Goal: Transaction & Acquisition: Download file/media

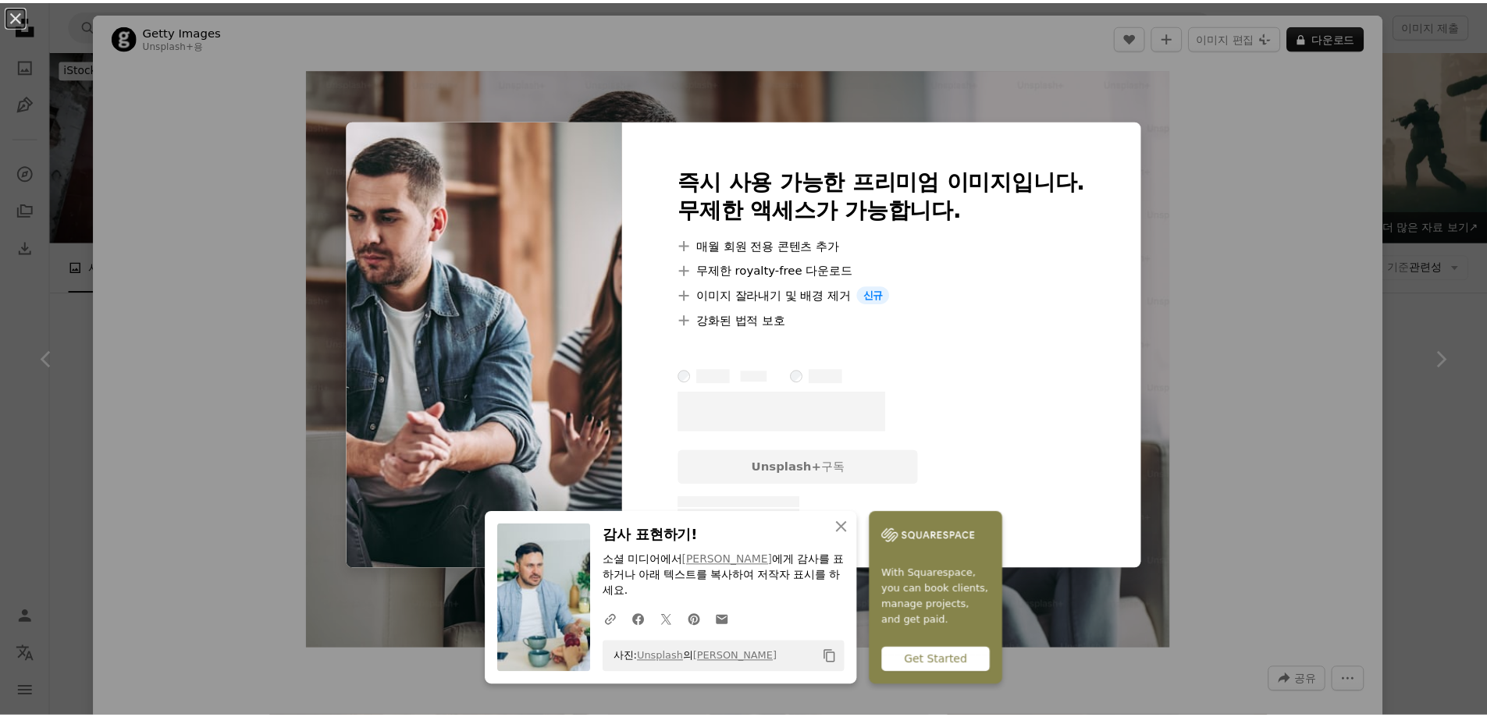
scroll to position [695, 0]
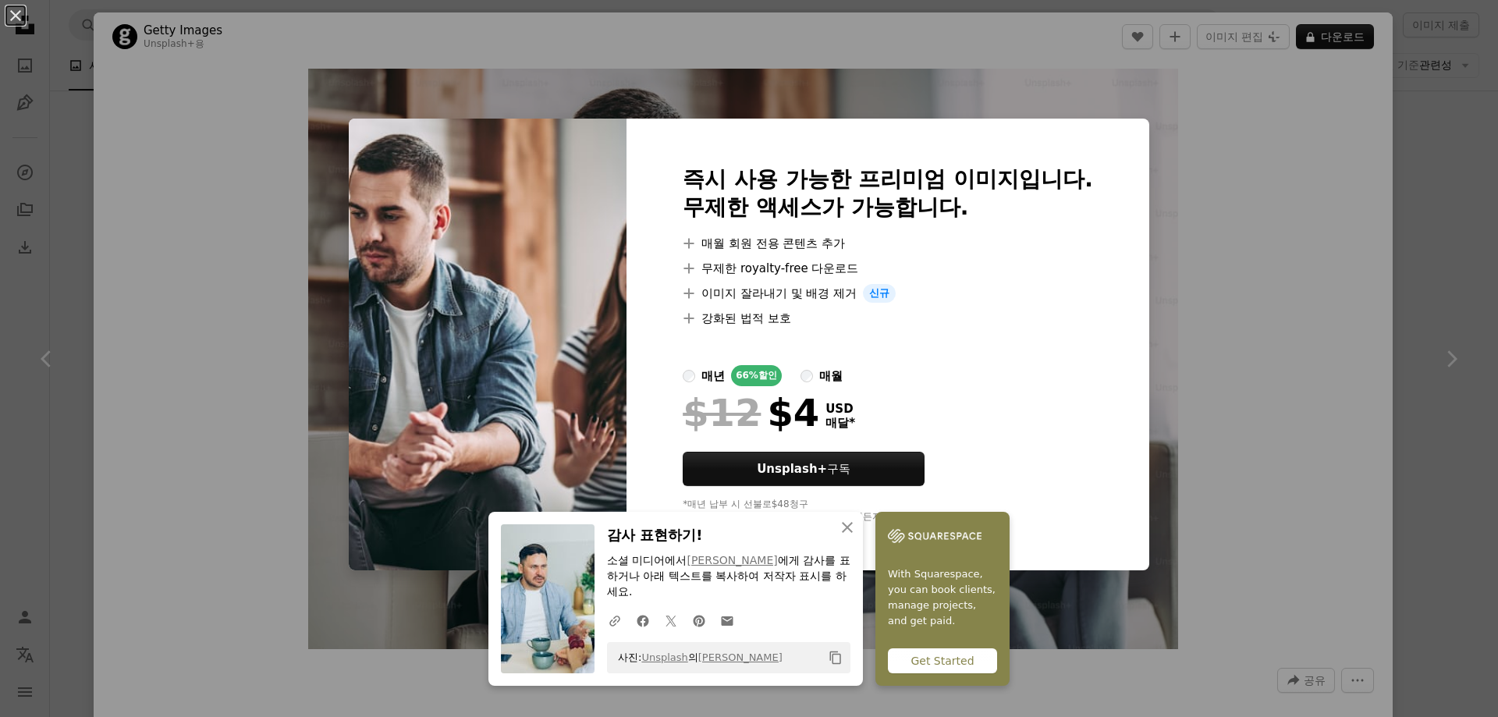
click at [939, 114] on div "An X shape An X shape 닫기 감사 표현하기! 소셜 미디어에서 [PERSON_NAME] 에게 감사를 표하거나 아래 텍스트를 복사…" at bounding box center [749, 358] width 1498 height 717
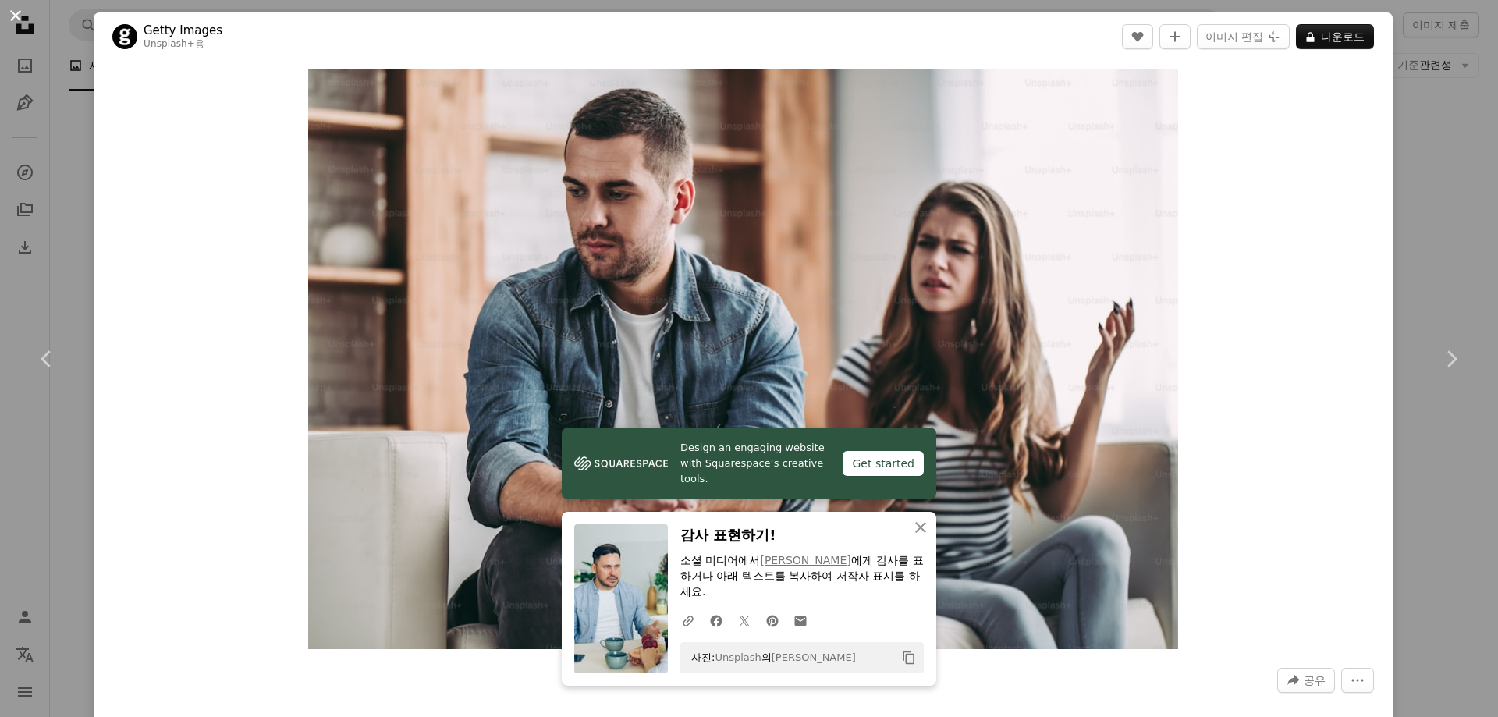
click at [12, 25] on button "An X shape" at bounding box center [15, 15] width 19 height 19
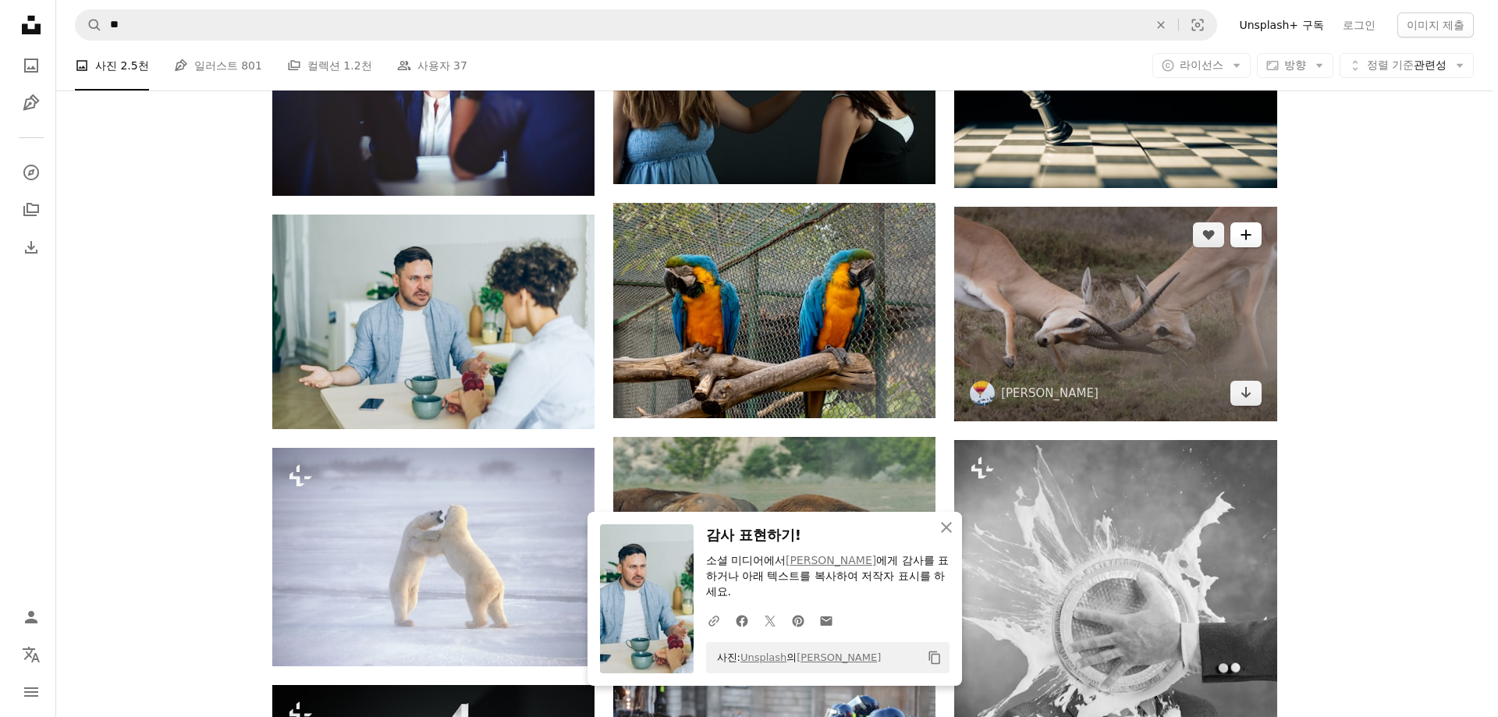
scroll to position [1007, 0]
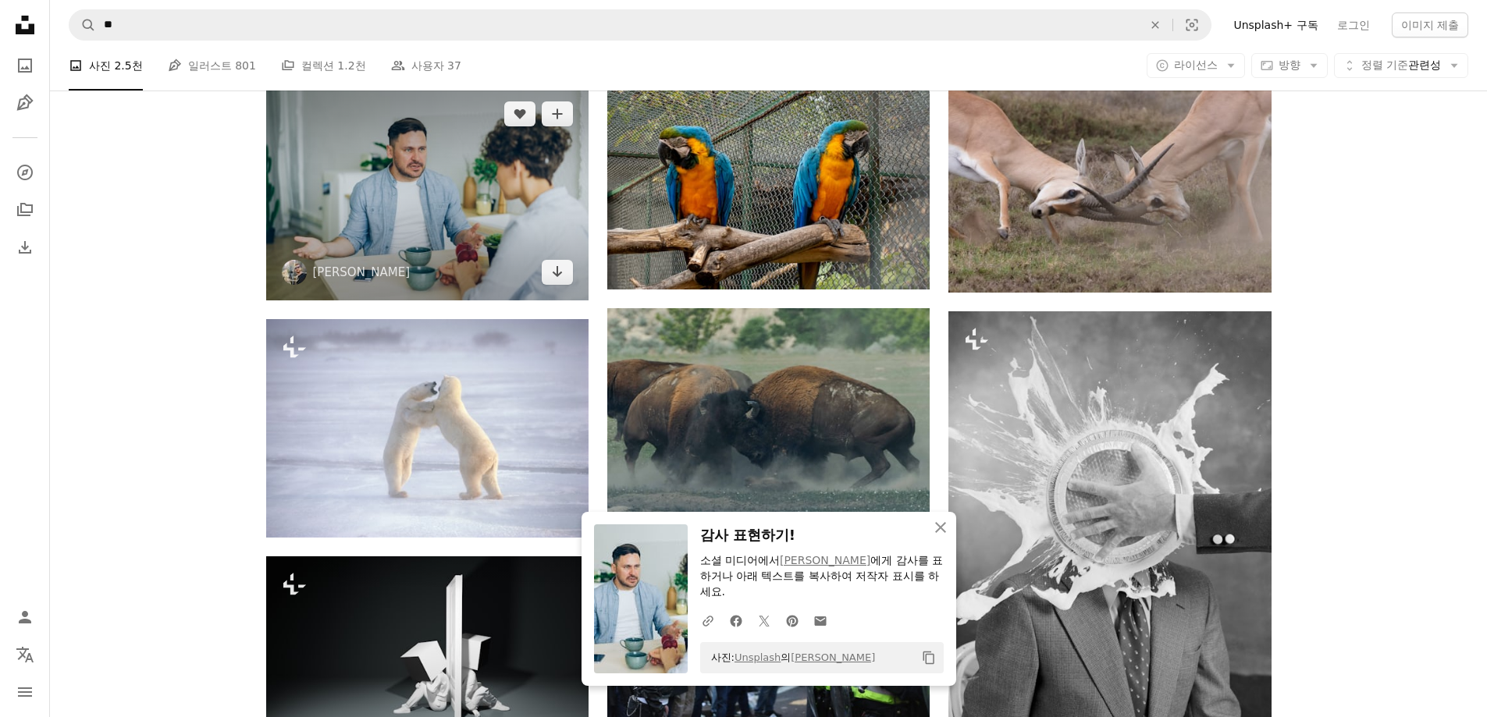
click at [431, 208] on img at bounding box center [427, 193] width 322 height 215
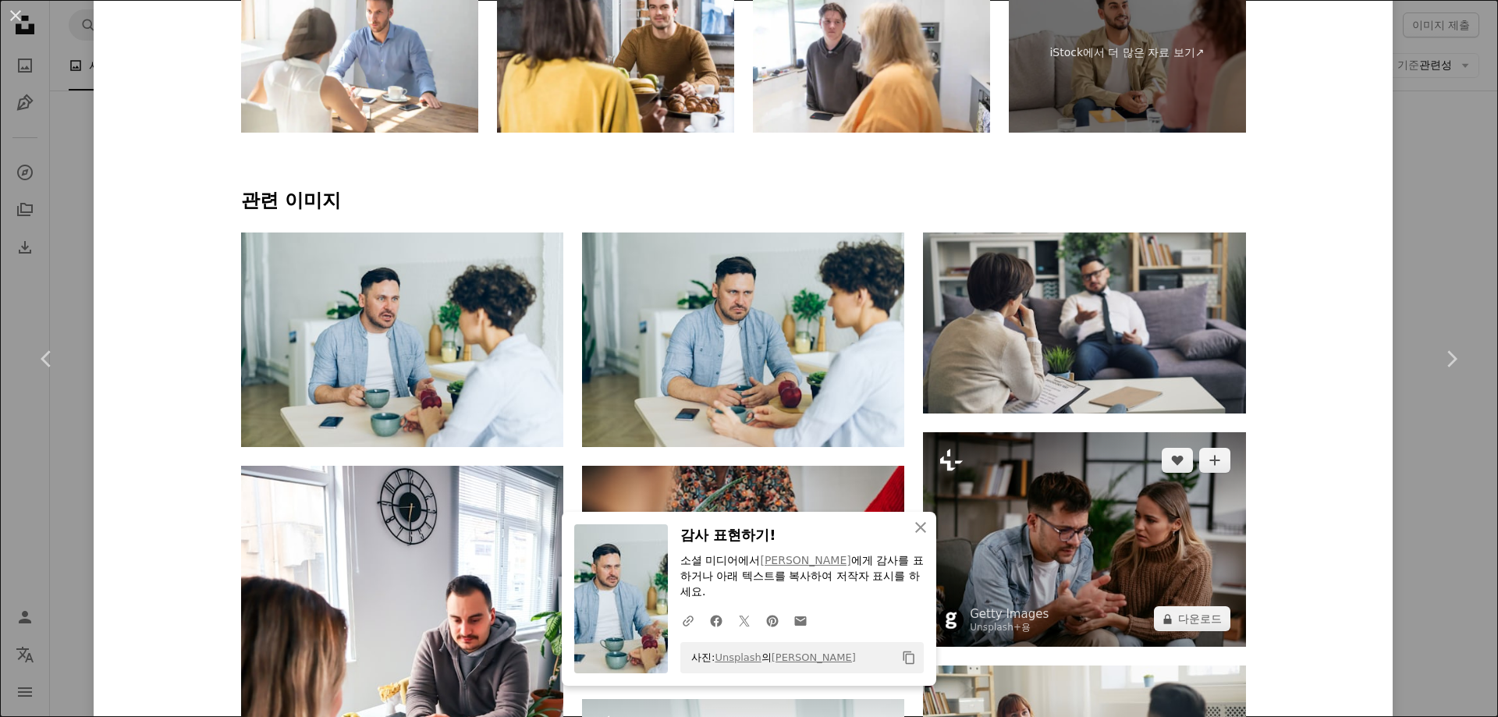
scroll to position [936, 0]
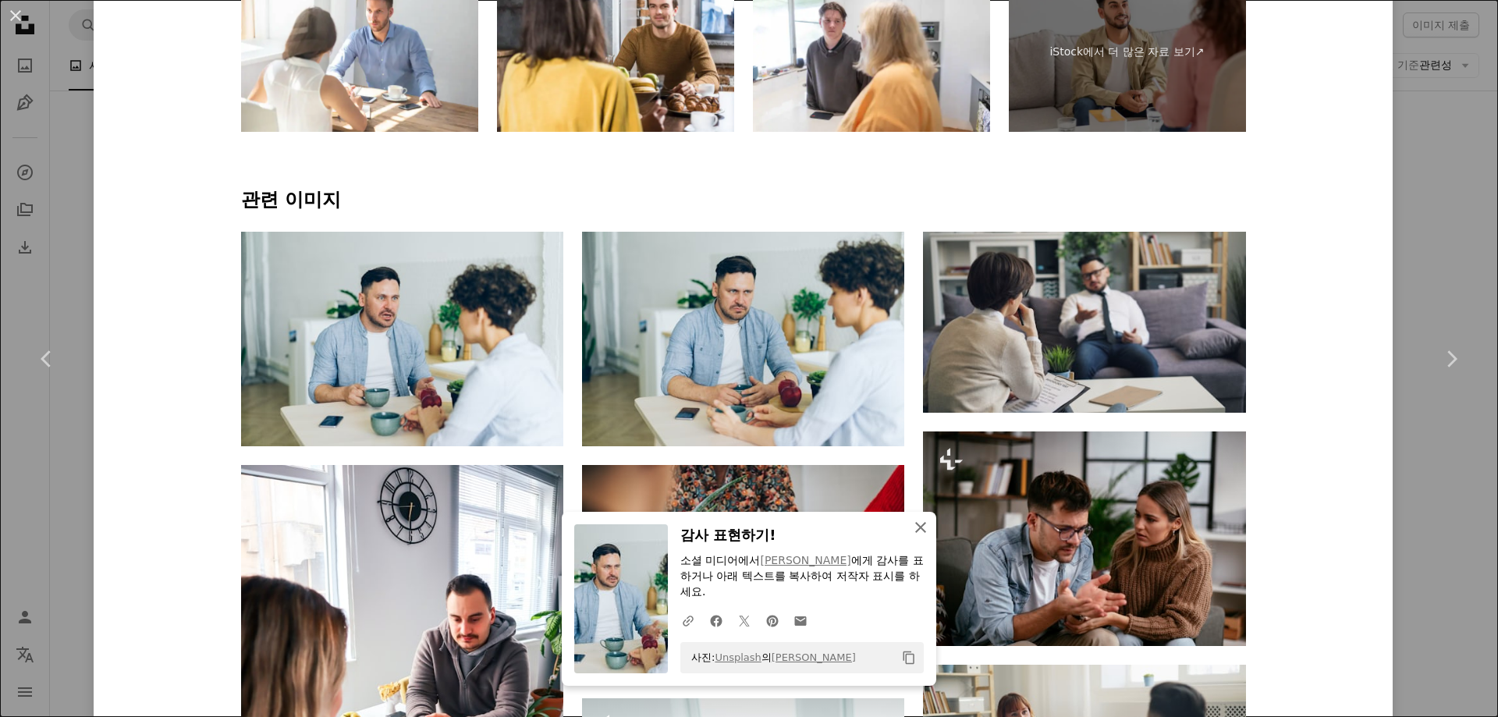
click at [917, 528] on icon "button" at bounding box center [920, 527] width 11 height 11
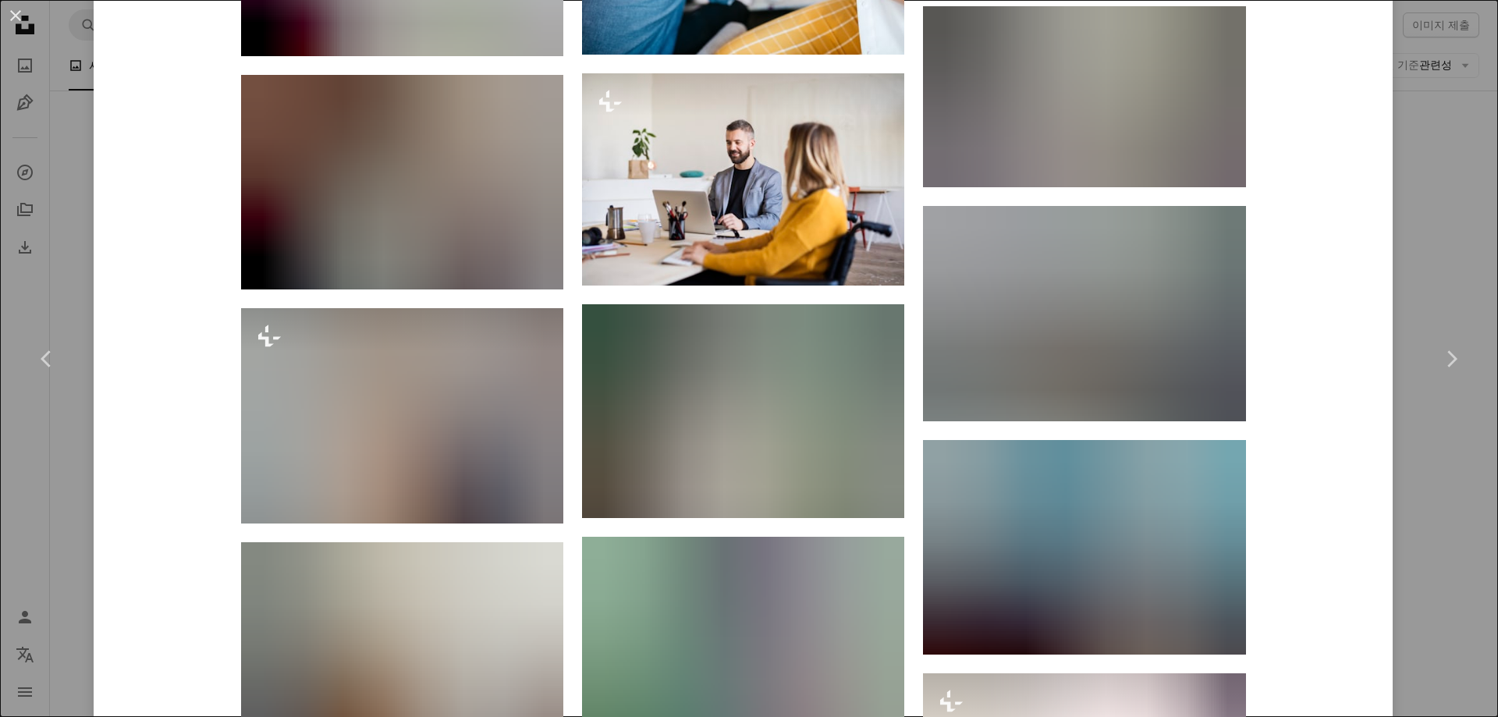
scroll to position [1795, 0]
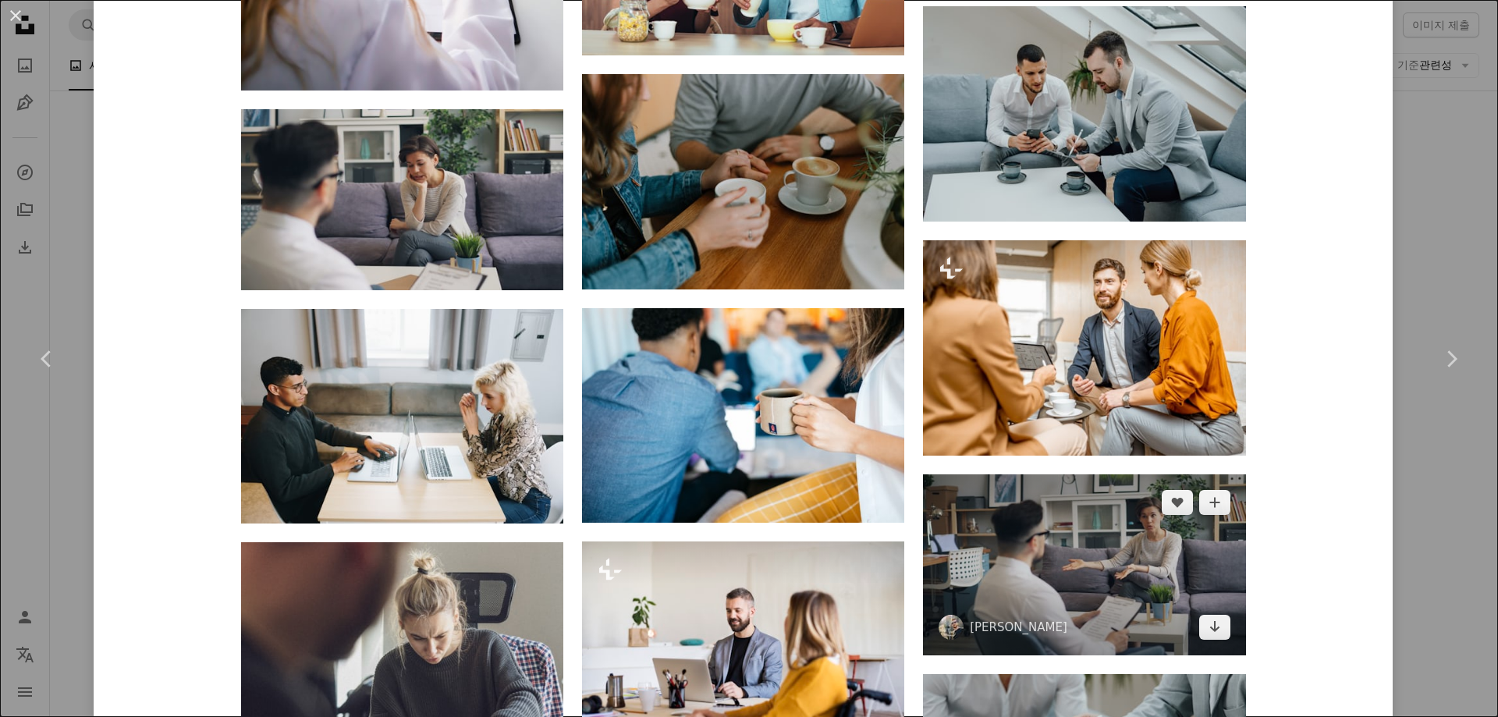
click at [1140, 579] on img at bounding box center [1084, 564] width 322 height 181
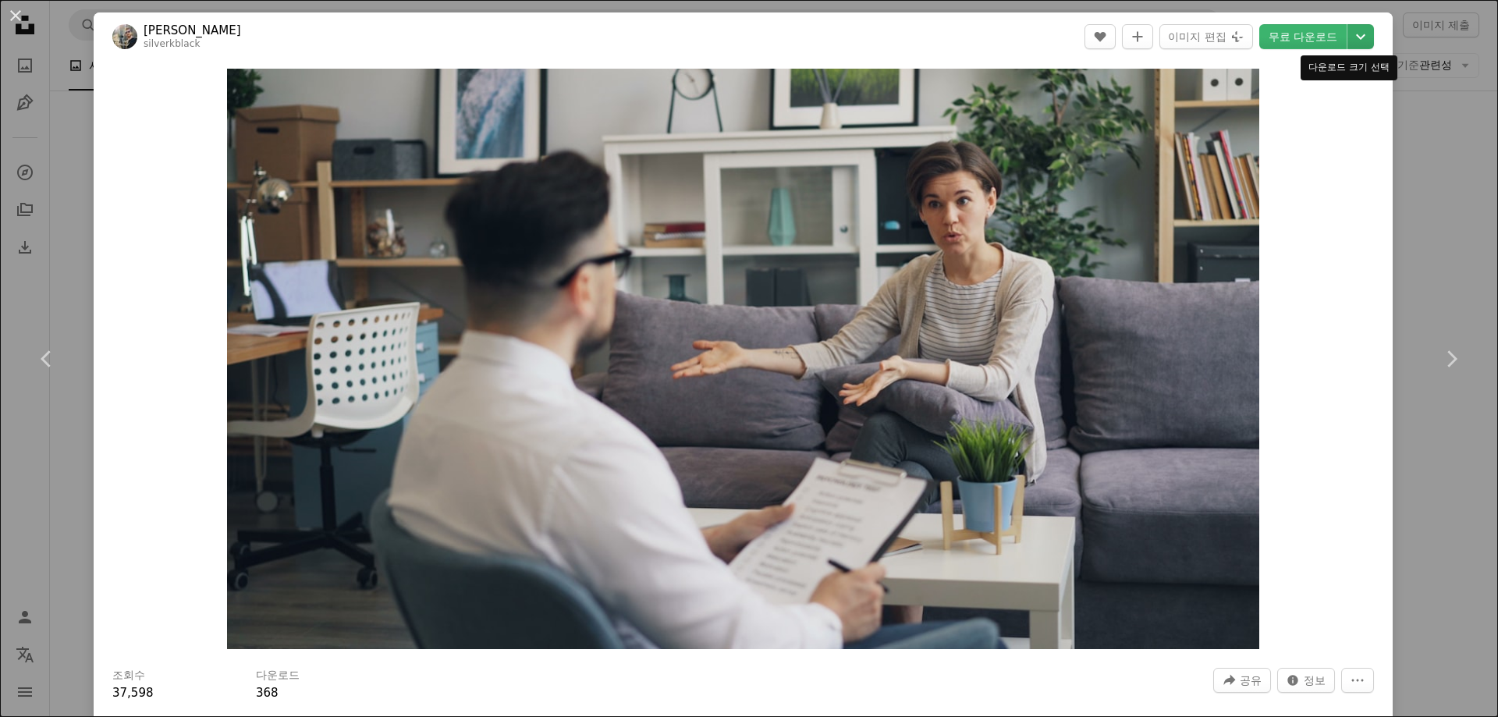
click at [1349, 34] on icon "Chevron down" at bounding box center [1361, 36] width 25 height 19
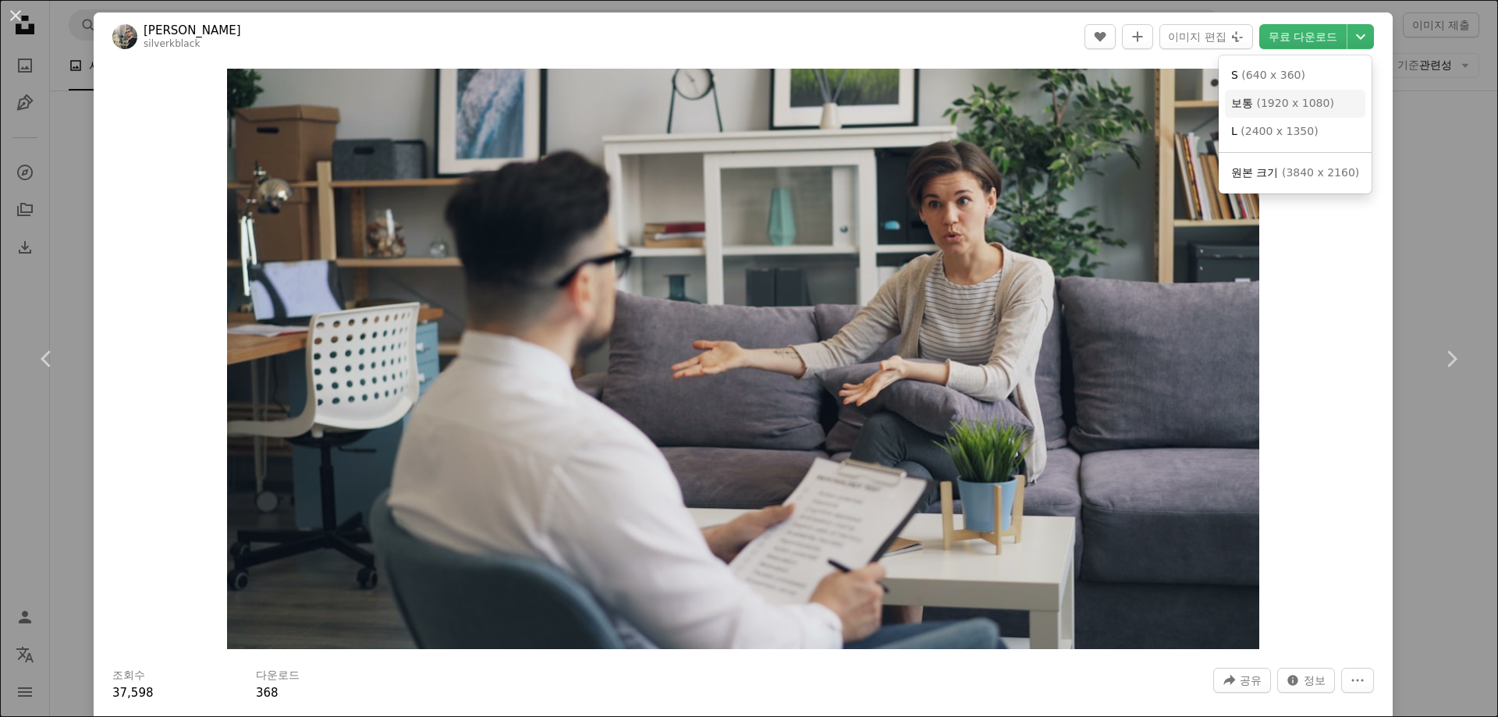
click at [1303, 100] on span "( 1920 x 1080 )" at bounding box center [1294, 103] width 77 height 12
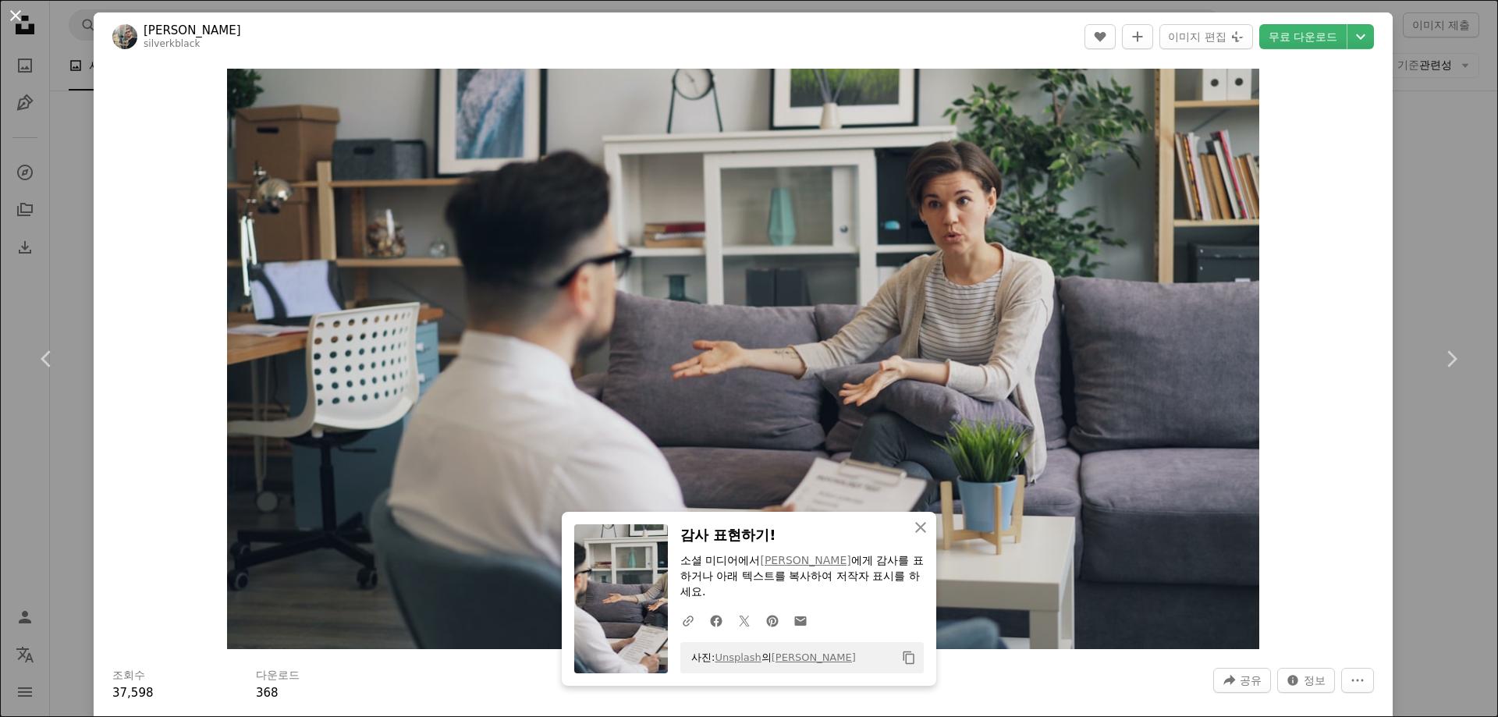
click at [14, 20] on button "An X shape" at bounding box center [15, 15] width 19 height 19
